Goal: Task Accomplishment & Management: Manage account settings

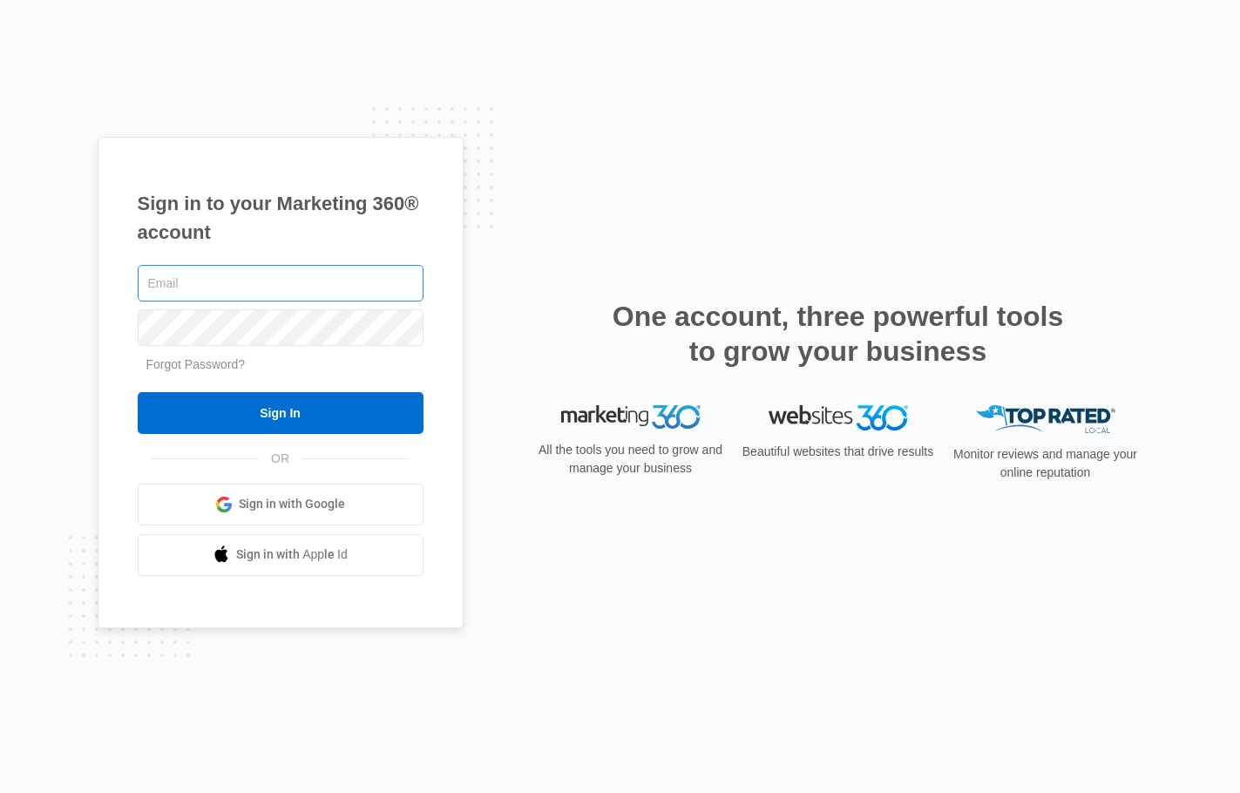
click at [180, 292] on input "text" at bounding box center [281, 283] width 286 height 37
click at [234, 292] on input "text" at bounding box center [281, 283] width 286 height 37
type input "[EMAIL_ADDRESS][DOMAIN_NAME]"
click at [138, 392] on input "Sign In" at bounding box center [281, 413] width 286 height 42
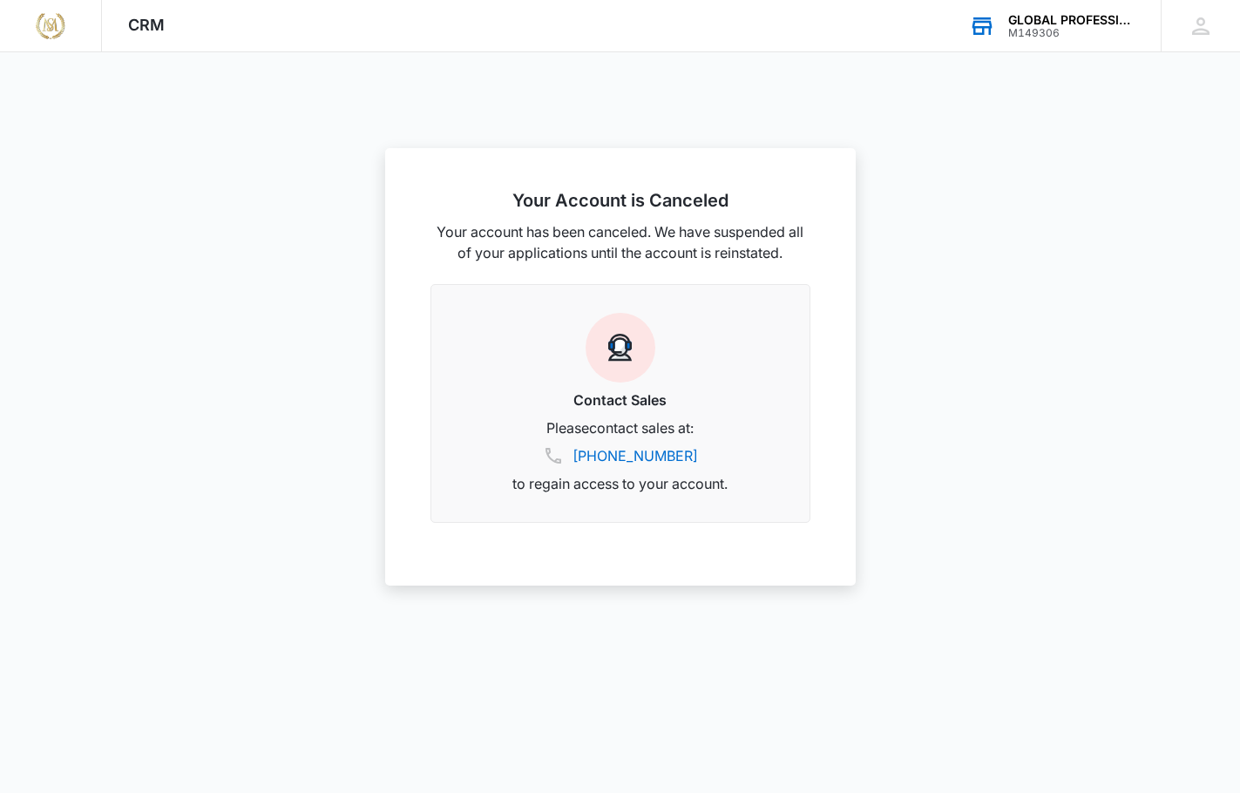
click at [1023, 31] on div "M149306" at bounding box center [1072, 33] width 127 height 12
click at [125, 15] on div "CRM Apps Websites Forms CRM Email Social Content Ads Intelligence Files Brand S…" at bounding box center [146, 25] width 89 height 51
click at [147, 23] on span "CRM" at bounding box center [146, 25] width 37 height 18
click at [1196, 31] on icon at bounding box center [1201, 25] width 17 height 17
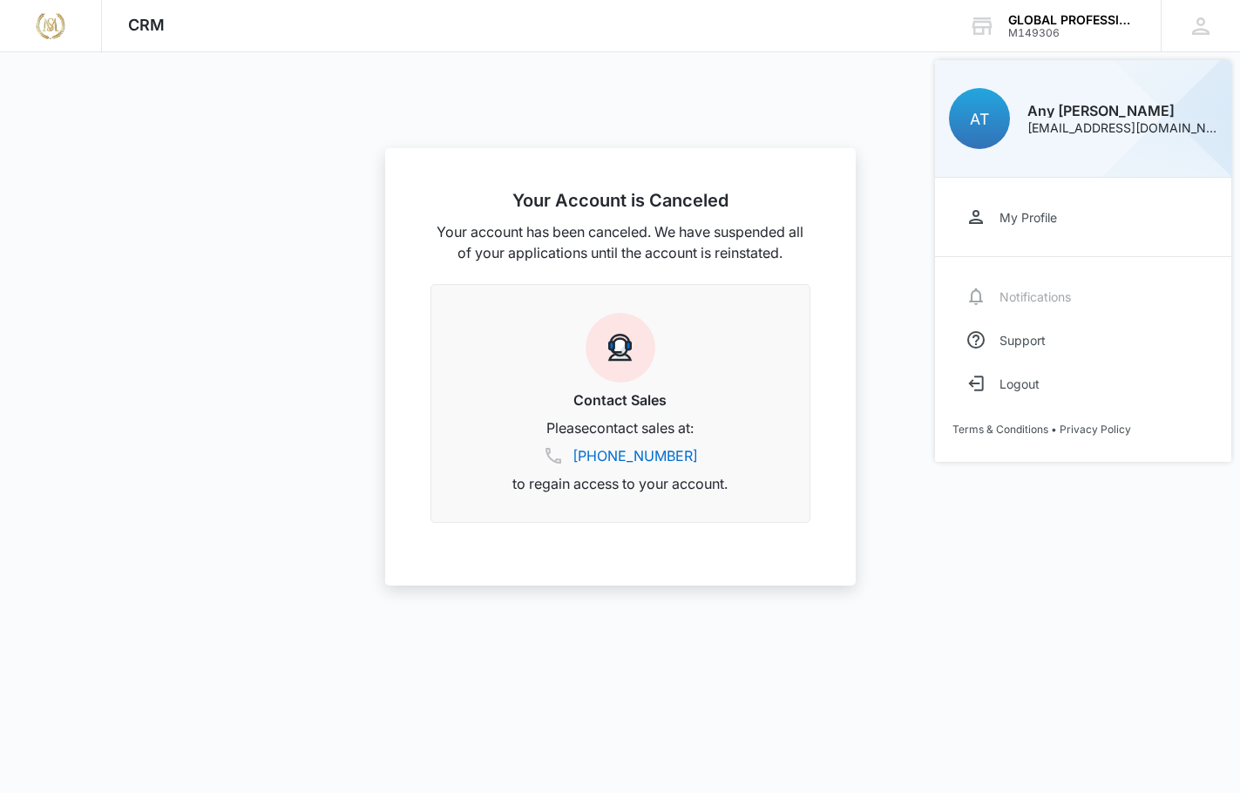
drag, startPoint x: 747, startPoint y: 120, endPoint x: 705, endPoint y: 106, distance: 44.1
click at [747, 120] on div at bounding box center [620, 396] width 1240 height 793
